Goal: Transaction & Acquisition: Purchase product/service

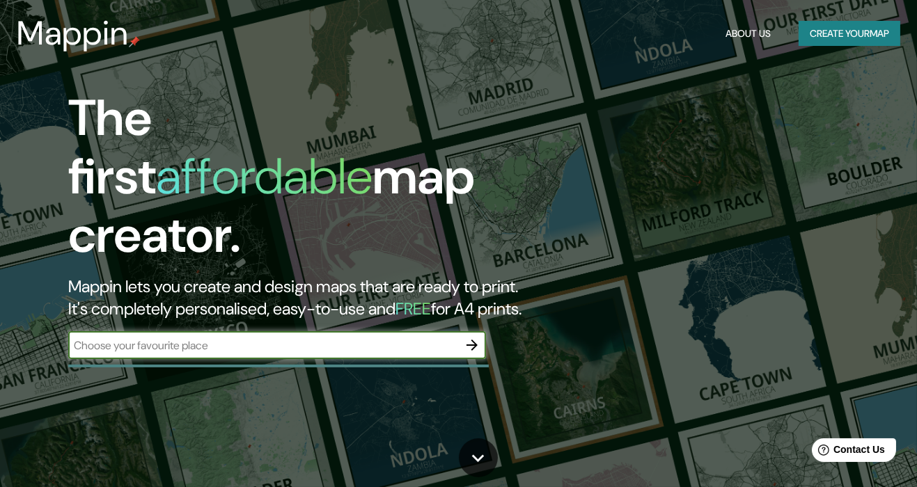
click at [477, 337] on icon "button" at bounding box center [472, 345] width 17 height 17
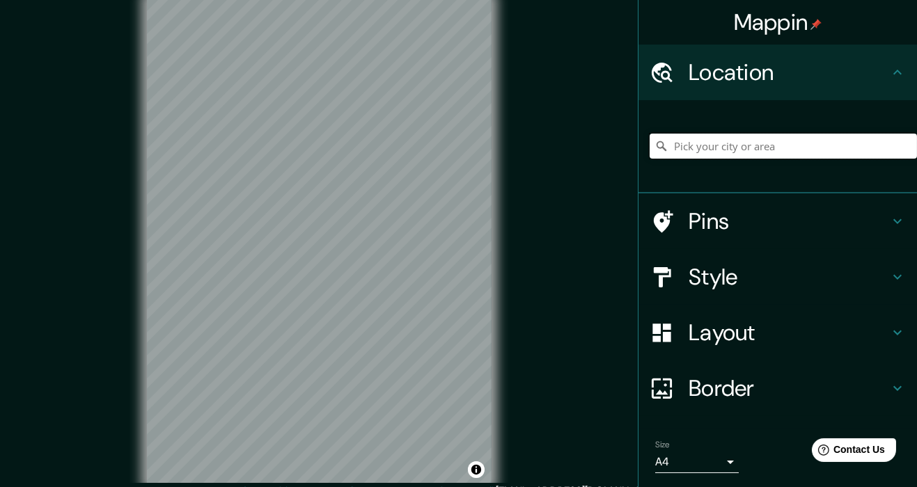
click at [751, 150] on input "Pick your city or area" at bounding box center [782, 146] width 267 height 25
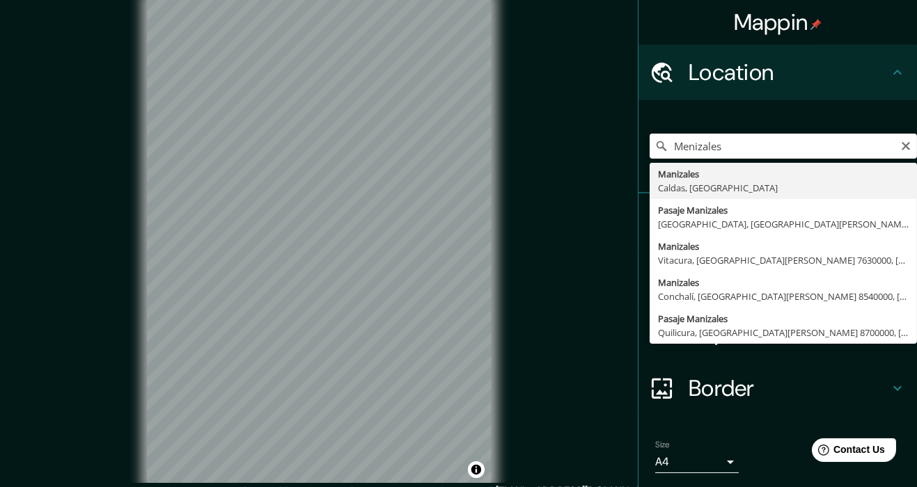
type input "Manizales, [GEOGRAPHIC_DATA], [GEOGRAPHIC_DATA]"
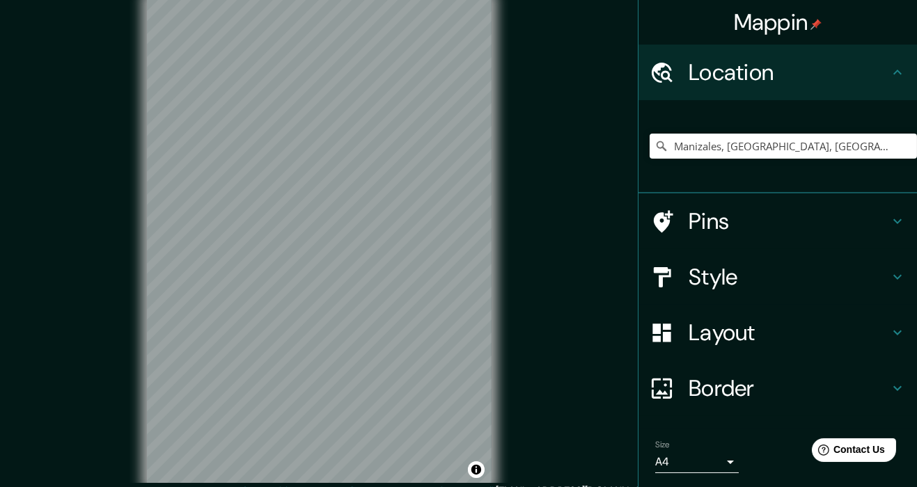
click at [784, 272] on h4 "Style" at bounding box center [788, 277] width 200 height 28
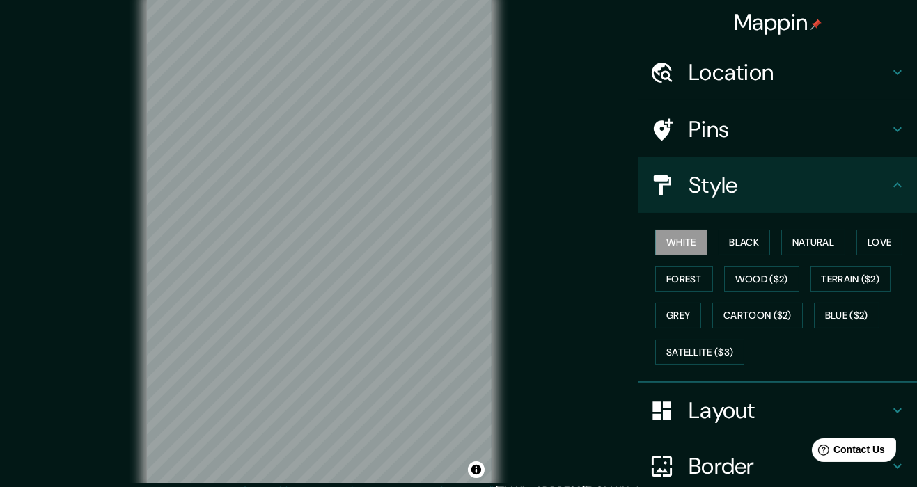
click at [752, 244] on button "Black" at bounding box center [744, 243] width 52 height 26
click at [690, 242] on button "White" at bounding box center [681, 243] width 52 height 26
click at [760, 239] on button "Black" at bounding box center [744, 243] width 52 height 26
click at [754, 414] on h4 "Layout" at bounding box center [788, 411] width 200 height 28
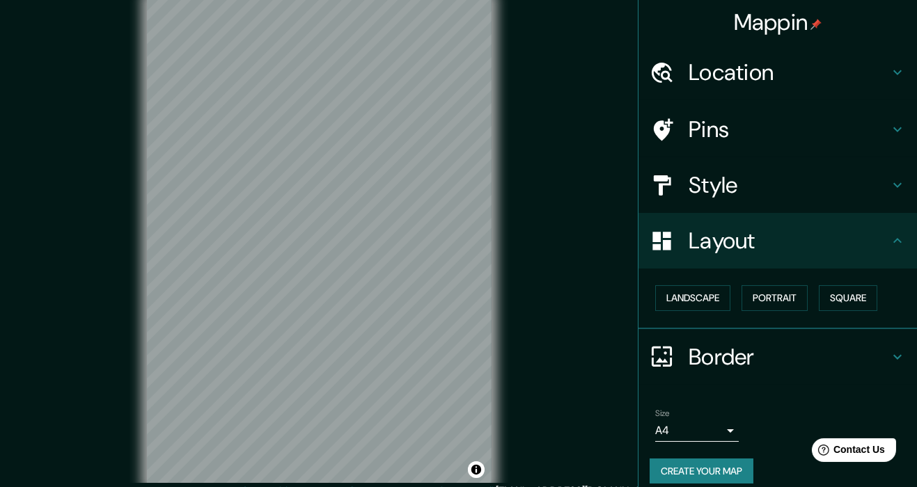
click at [798, 243] on h4 "Layout" at bounding box center [788, 241] width 200 height 28
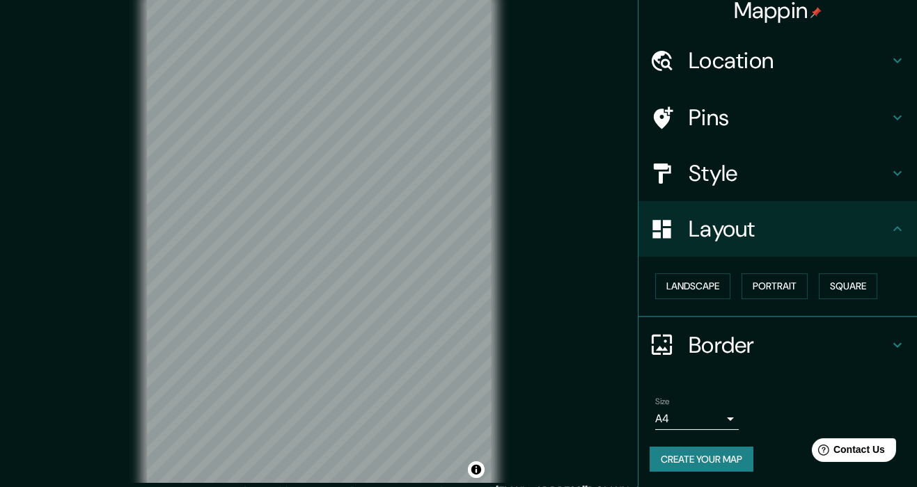
click at [732, 414] on body "Mappin Location [GEOGRAPHIC_DATA], [GEOGRAPHIC_DATA], [GEOGRAPHIC_DATA] Pins St…" at bounding box center [458, 243] width 917 height 487
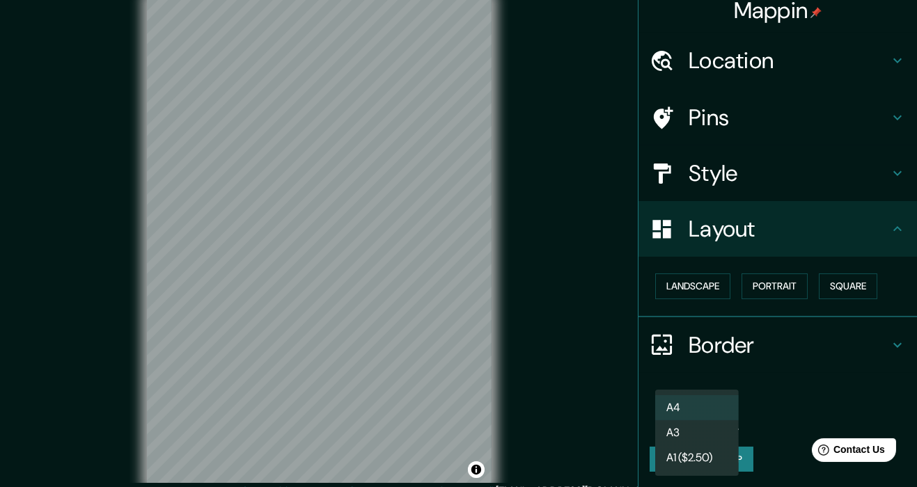
click at [774, 390] on div at bounding box center [458, 243] width 917 height 487
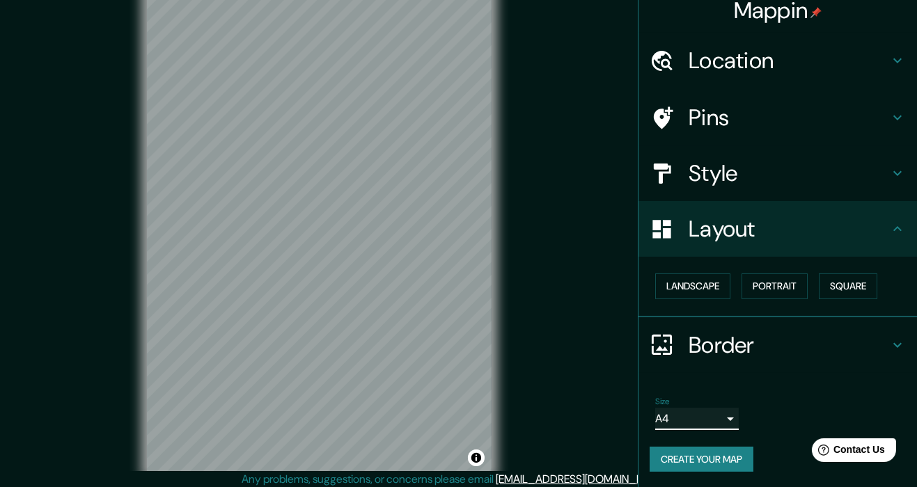
scroll to position [0, 0]
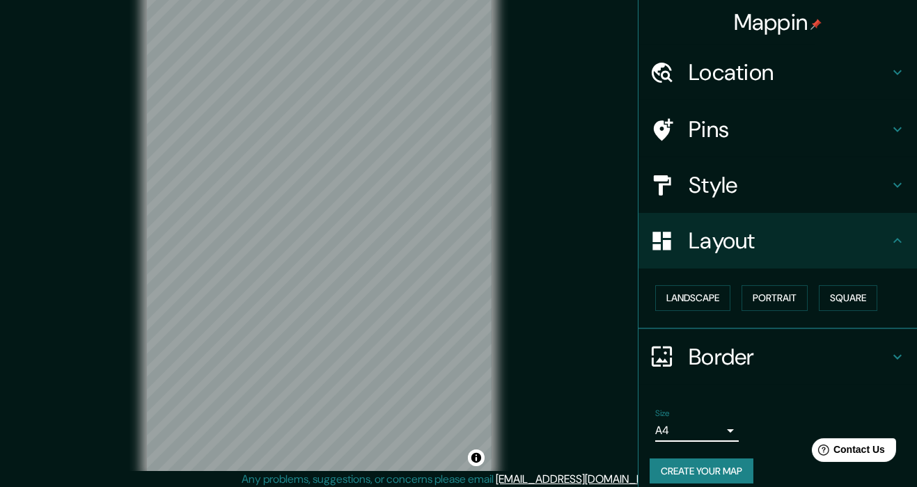
click at [867, 244] on h4 "Layout" at bounding box center [788, 241] width 200 height 28
click at [877, 258] on div "Layout" at bounding box center [777, 241] width 278 height 56
click at [880, 362] on h4 "Border" at bounding box center [788, 357] width 200 height 28
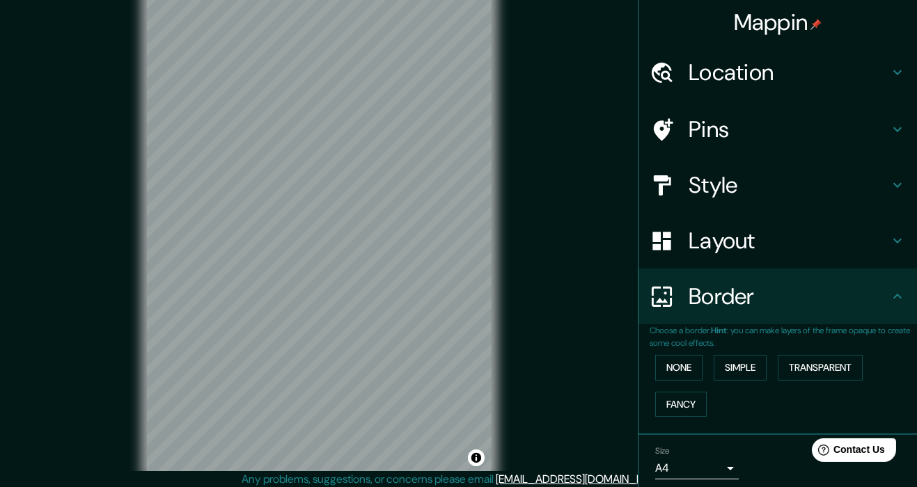
click at [891, 308] on div "Border" at bounding box center [777, 297] width 278 height 56
click at [889, 313] on div "Border" at bounding box center [777, 297] width 278 height 56
click at [898, 305] on div "Border" at bounding box center [777, 297] width 278 height 56
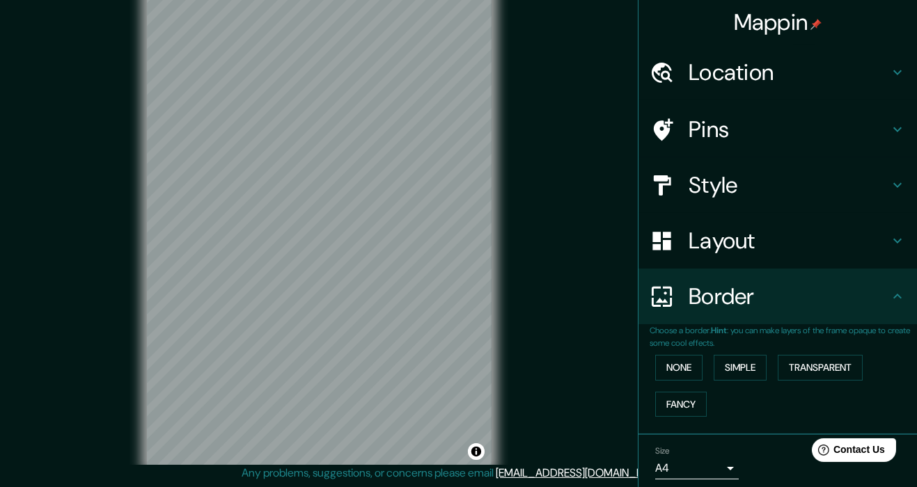
scroll to position [6, 0]
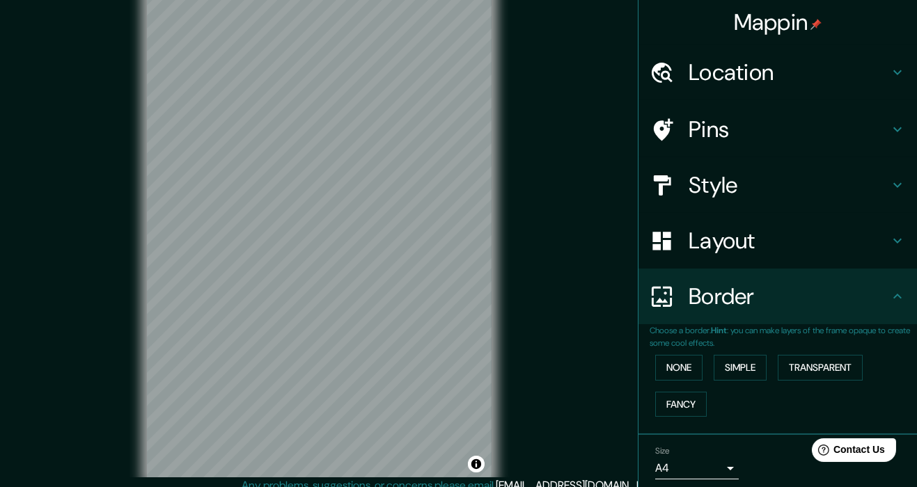
click at [734, 468] on body "Mappin Location [GEOGRAPHIC_DATA], [GEOGRAPHIC_DATA], [GEOGRAPHIC_DATA] Pins St…" at bounding box center [458, 237] width 917 height 487
click at [710, 487] on li "A3" at bounding box center [697, 491] width 84 height 25
click at [729, 463] on body "Mappin Location [GEOGRAPHIC_DATA], [GEOGRAPHIC_DATA], [GEOGRAPHIC_DATA] Pins St…" at bounding box center [458, 237] width 917 height 487
click at [714, 459] on li "A4" at bounding box center [697, 466] width 84 height 25
type input "single"
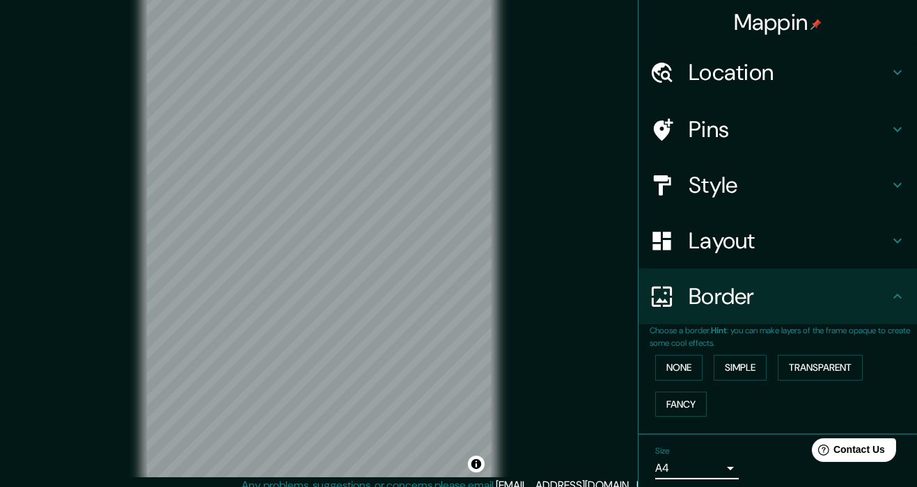
click at [812, 74] on h4 "Location" at bounding box center [788, 72] width 200 height 28
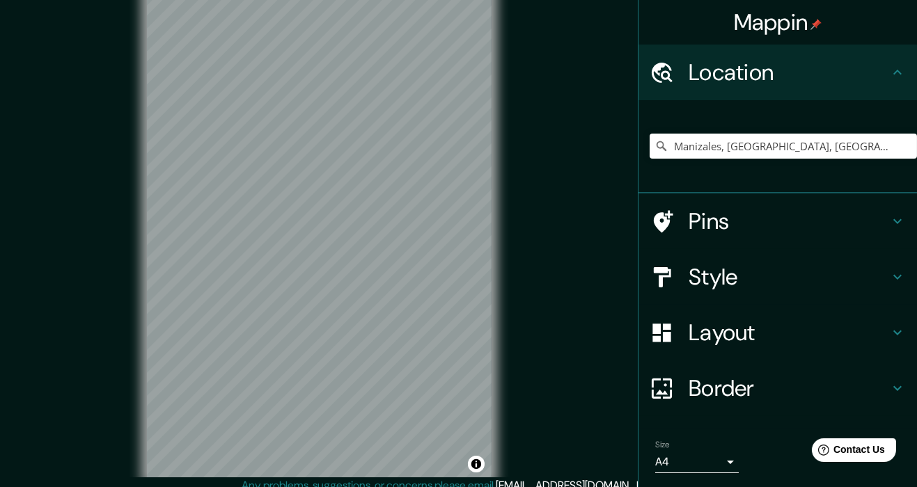
click at [862, 62] on h4 "Location" at bounding box center [788, 72] width 200 height 28
click at [892, 81] on div "Location" at bounding box center [777, 73] width 278 height 56
click at [895, 228] on icon at bounding box center [897, 221] width 17 height 17
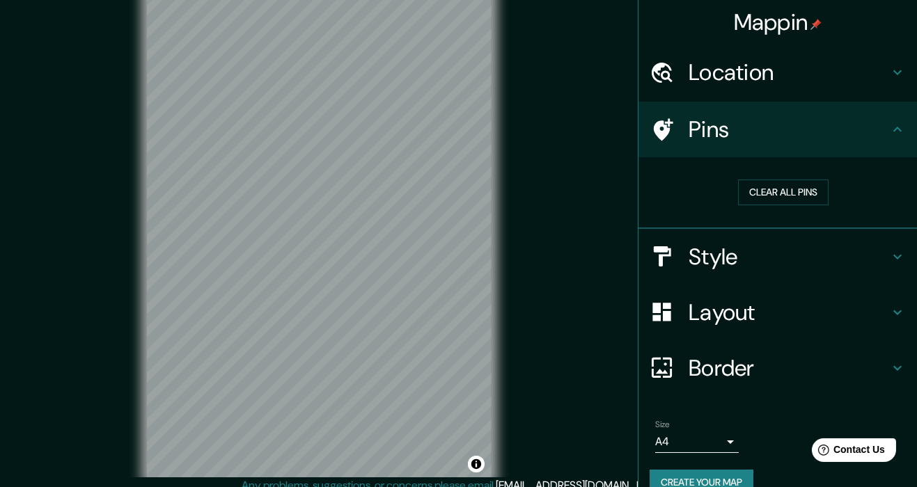
click at [885, 270] on div "Style" at bounding box center [777, 257] width 278 height 56
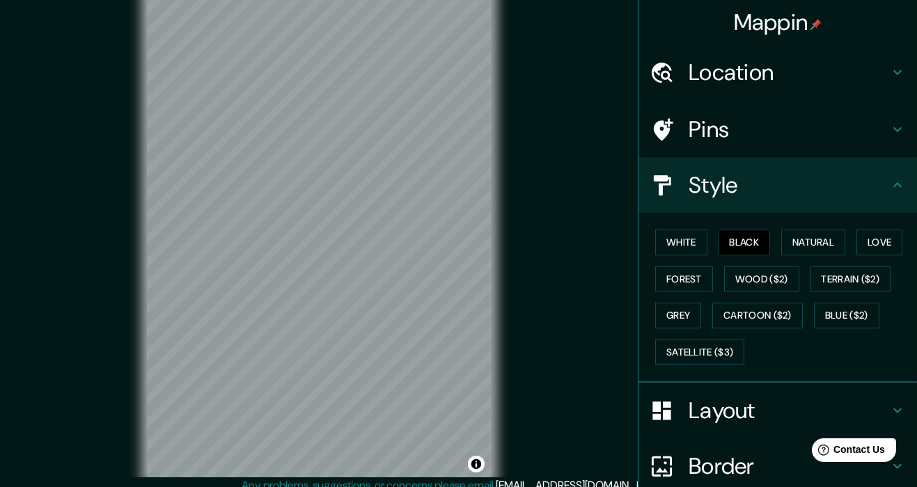
click at [786, 282] on button "Wood ($2)" at bounding box center [761, 280] width 75 height 26
click at [701, 280] on button "Forest" at bounding box center [684, 280] width 58 height 26
click at [828, 239] on button "Natural" at bounding box center [813, 243] width 64 height 26
click at [891, 238] on button "Love" at bounding box center [879, 243] width 46 height 26
click at [727, 353] on button "Satellite ($3)" at bounding box center [699, 353] width 89 height 26
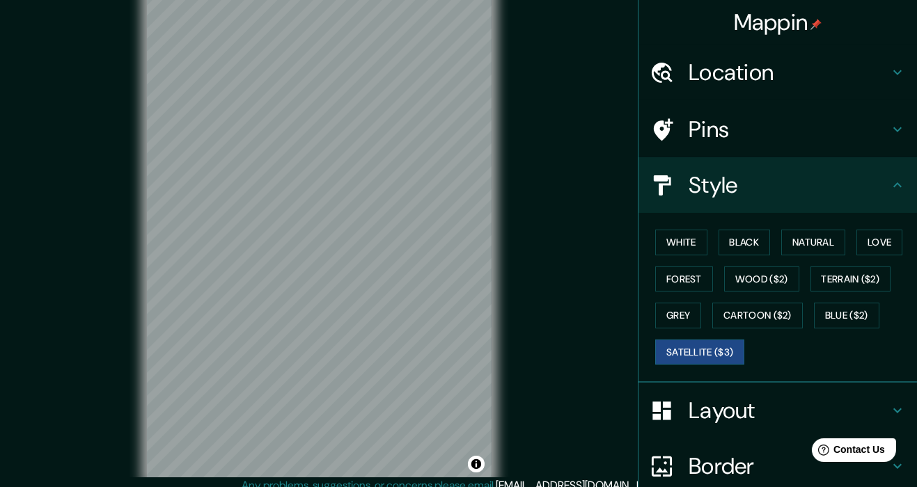
click at [687, 245] on button "White" at bounding box center [681, 243] width 52 height 26
click at [749, 243] on button "Black" at bounding box center [744, 243] width 52 height 26
click at [331, 259] on div at bounding box center [334, 253] width 11 height 11
